Goal: Task Accomplishment & Management: Use online tool/utility

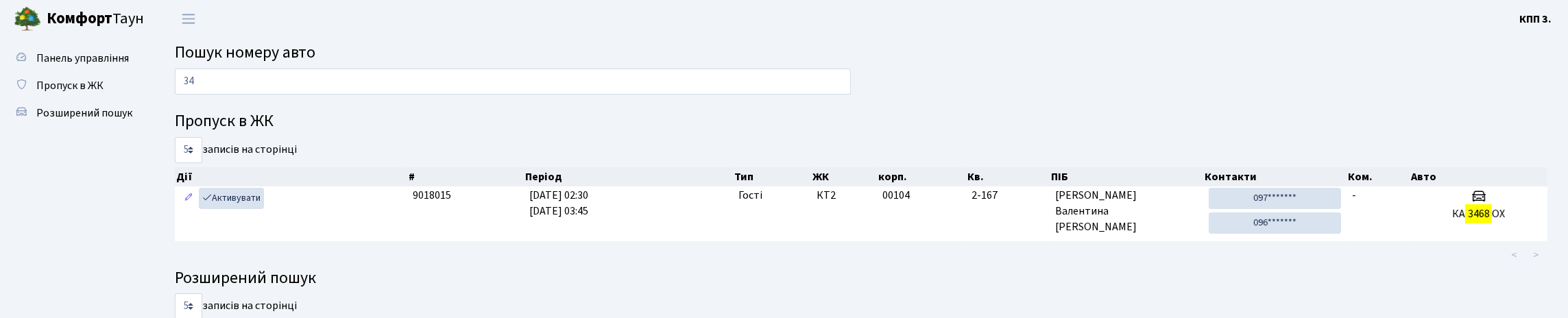
type input "3"
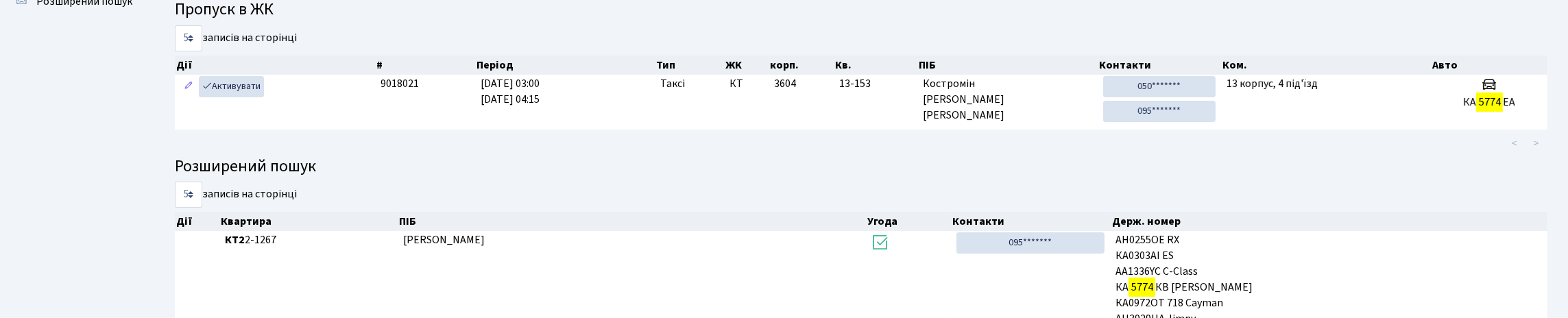
scroll to position [68, 0]
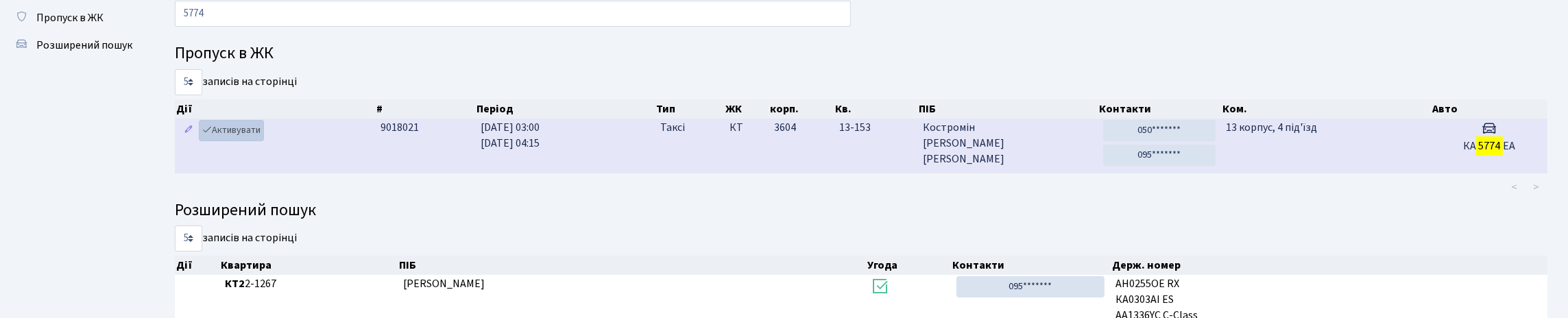
type input "5774"
click at [260, 141] on link "Активувати" at bounding box center [231, 130] width 65 height 21
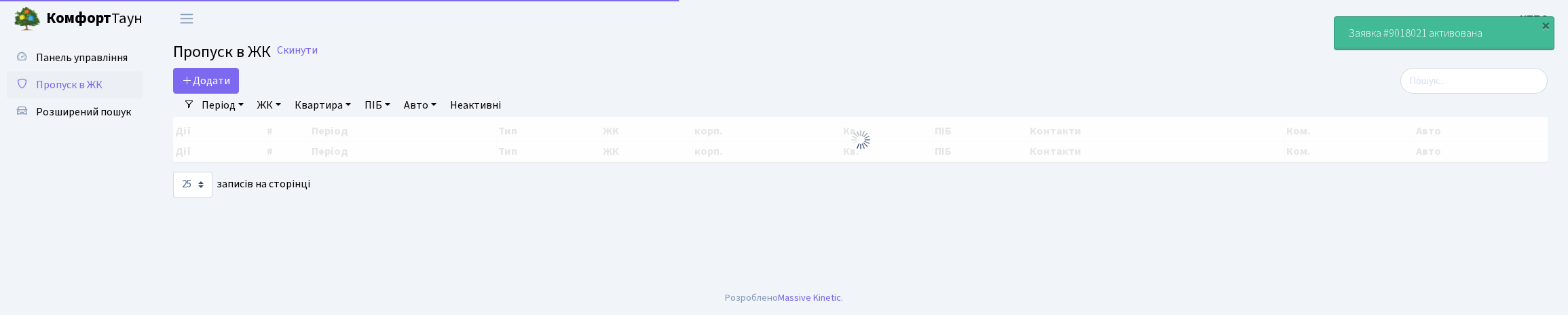
select select "25"
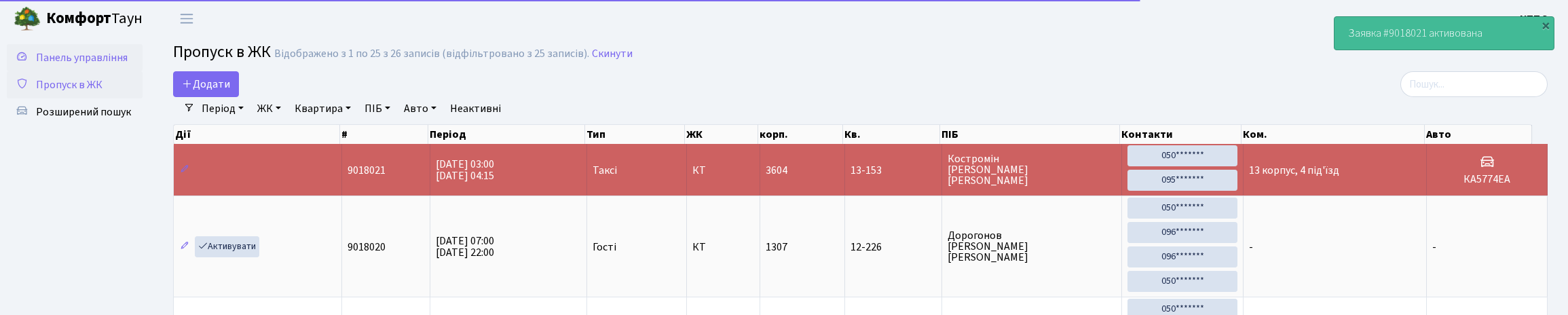
click at [92, 71] on link "Панель управління" at bounding box center [74, 58] width 135 height 27
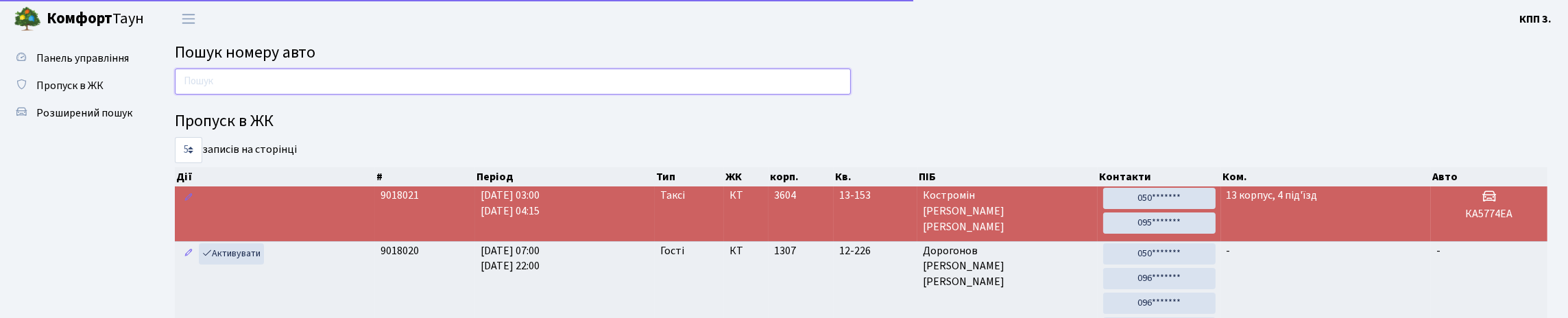
click at [212, 89] on input "text" at bounding box center [513, 81] width 676 height 26
